Goal: Contribute content: Add original content to the website for others to see

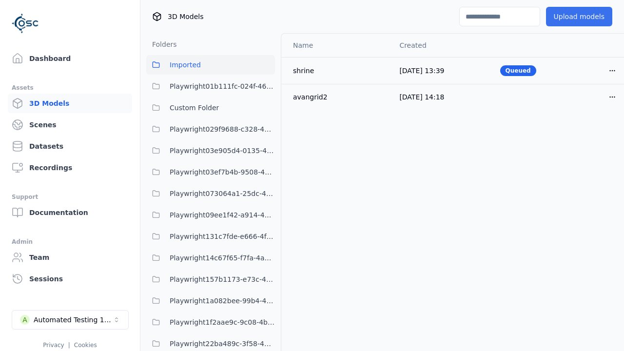
click at [572, 17] on button "Upload models" at bounding box center [579, 17] width 66 height 20
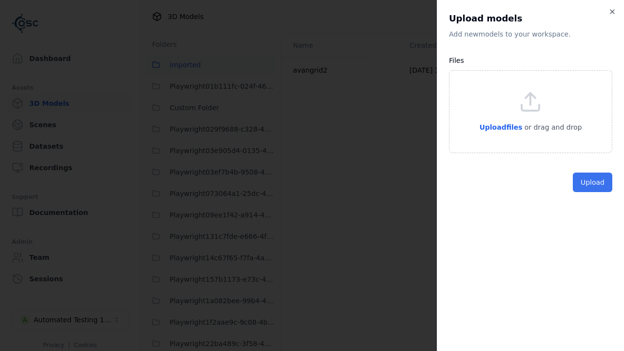
click at [593, 192] on button "Upload" at bounding box center [592, 183] width 39 height 20
